Goal: Task Accomplishment & Management: Manage account settings

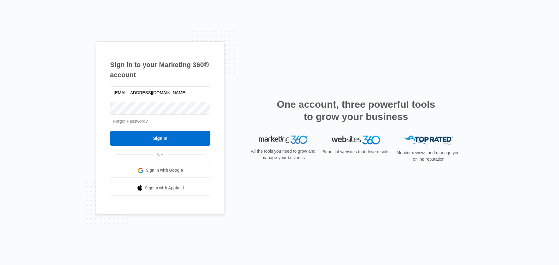
type input "Jmunn@hydroseeding.com"
click at [110, 131] on input "Sign In" at bounding box center [160, 138] width 100 height 15
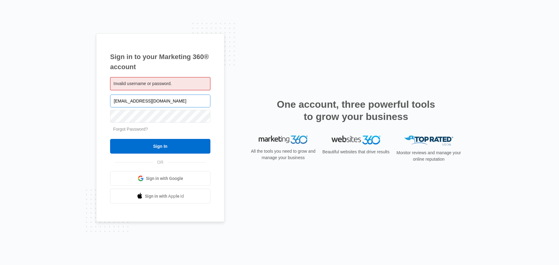
click at [132, 102] on input "Jmunn@hydroseeding.com" at bounding box center [160, 101] width 100 height 13
type input "Jmunn@acehydroseeding.com"
click at [110, 139] on input "Sign In" at bounding box center [160, 146] width 100 height 15
drag, startPoint x: 183, startPoint y: 97, endPoint x: 73, endPoint y: 67, distance: 113.5
click at [93, 91] on div "Sign in to your Marketing 360® account Invalid username or password. Jmunn@aceh…" at bounding box center [279, 132] width 559 height 265
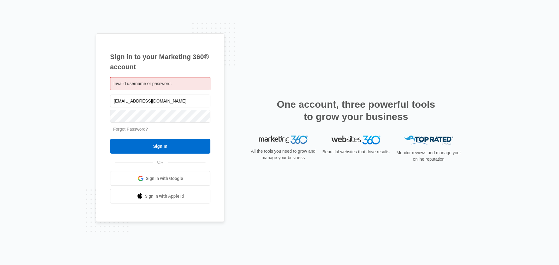
type input "Jmunn@acehydroseeding.com"
click at [110, 139] on input "Sign In" at bounding box center [160, 146] width 100 height 15
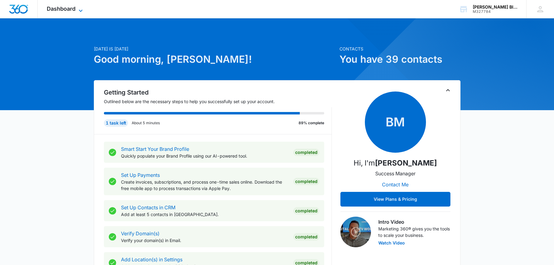
click at [55, 9] on span "Dashboard" at bounding box center [61, 9] width 29 height 6
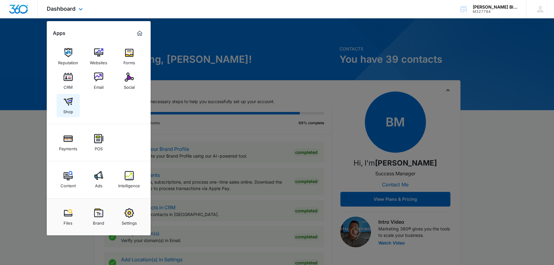
click at [72, 104] on img at bounding box center [68, 101] width 9 height 9
